Goal: Transaction & Acquisition: Download file/media

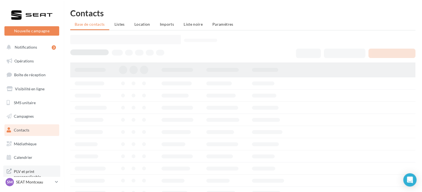
click at [26, 171] on span "PLV et print personnalisable" at bounding box center [35, 174] width 43 height 12
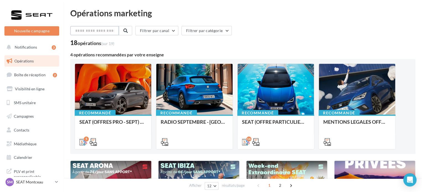
click at [86, 31] on input "text" at bounding box center [94, 30] width 49 height 9
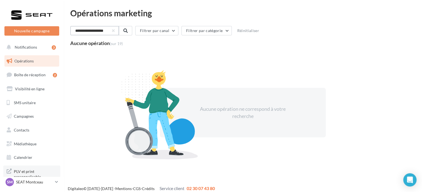
type input "**********"
click at [22, 169] on span "PLV et print personnalisable" at bounding box center [35, 174] width 43 height 12
click at [26, 144] on span "Médiathèque" at bounding box center [25, 143] width 23 height 5
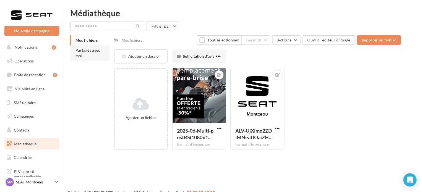
click at [85, 50] on span "Partagés avec moi" at bounding box center [87, 53] width 25 height 10
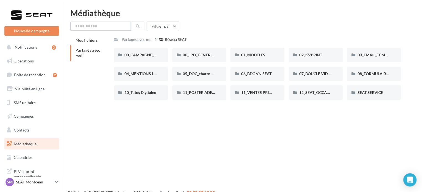
click at [95, 25] on input "text" at bounding box center [100, 26] width 61 height 9
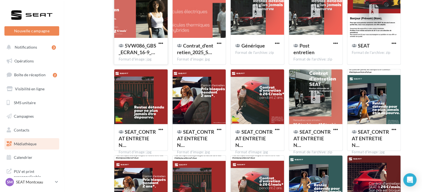
scroll to position [110, 0]
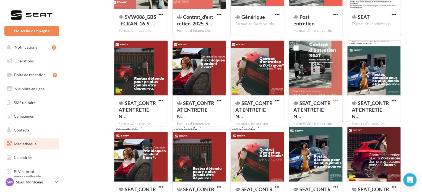
type input "*********"
click at [335, 101] on span "button" at bounding box center [335, 100] width 5 height 5
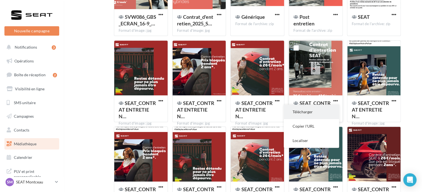
click at [309, 114] on button "Télécharger" at bounding box center [310, 112] width 55 height 14
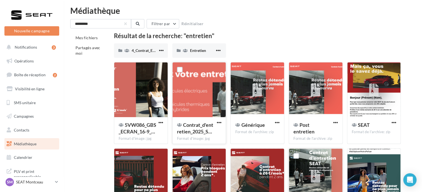
scroll to position [0, 0]
